Goal: Find specific page/section: Find specific page/section

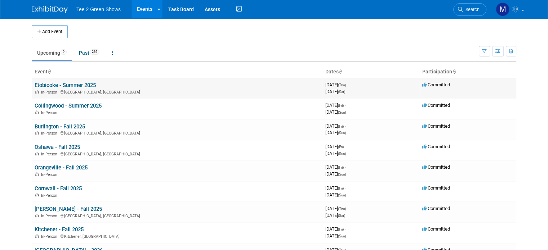
click at [51, 87] on link "Etobicoke - Summer 2025" at bounding box center [65, 85] width 61 height 6
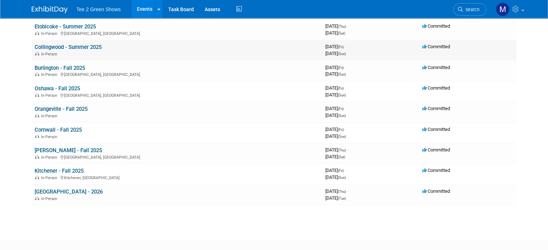
scroll to position [59, 0]
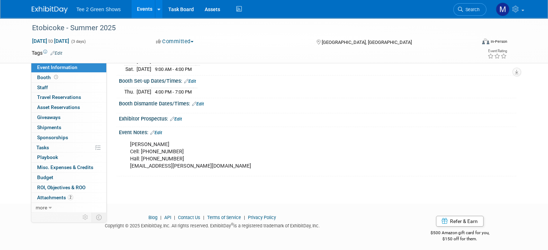
scroll to position [82, 0]
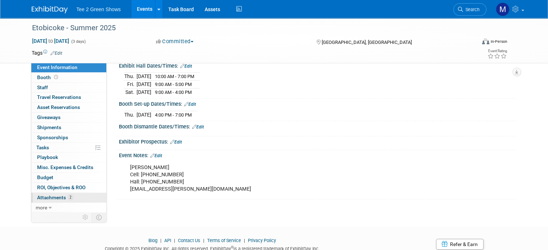
click at [50, 196] on span "Attachments 2" at bounding box center [55, 198] width 36 height 6
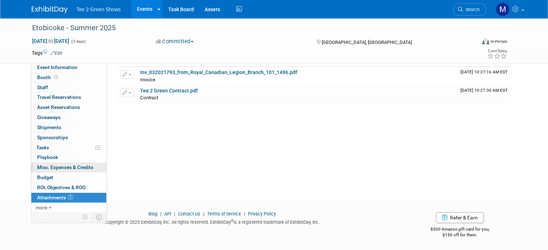
scroll to position [0, 0]
